Goal: Task Accomplishment & Management: Manage account settings

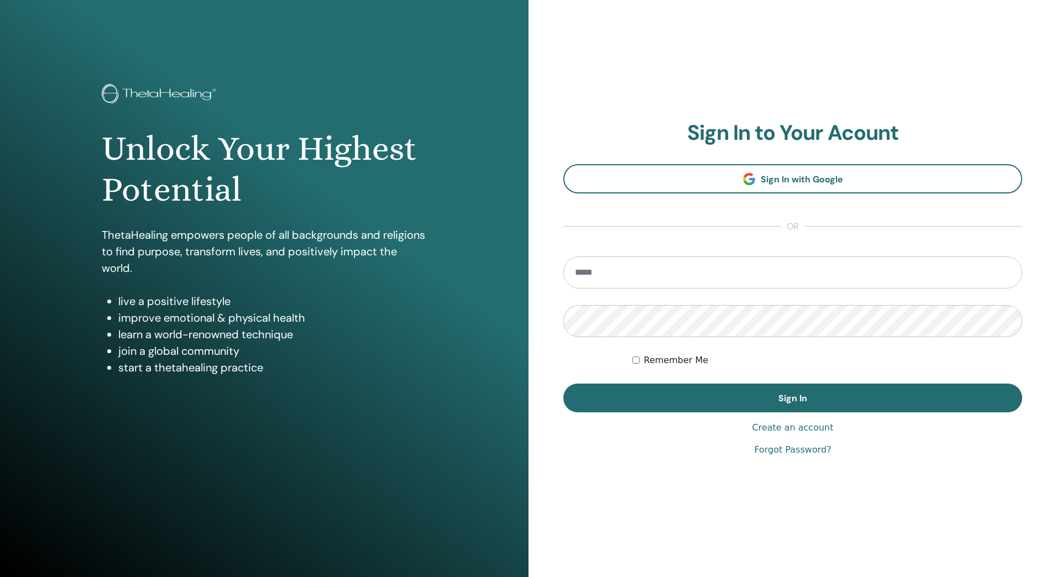
click at [666, 276] on input "email" at bounding box center [792, 272] width 459 height 32
click at [190, 90] on img at bounding box center [161, 95] width 118 height 22
click at [197, 90] on img at bounding box center [161, 95] width 118 height 22
